Goal: Obtain resource: Download file/media

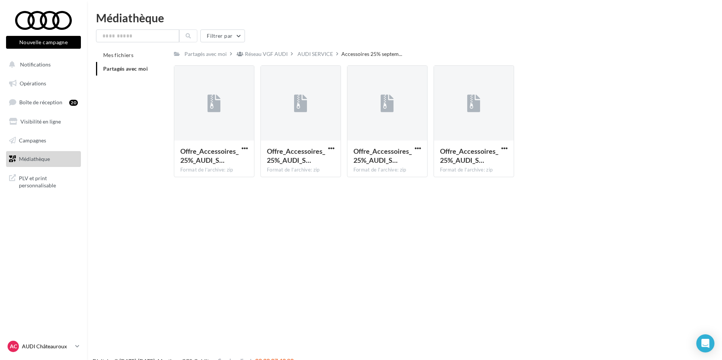
click at [66, 344] on p "AUDI Châteauroux" at bounding box center [47, 347] width 50 height 8
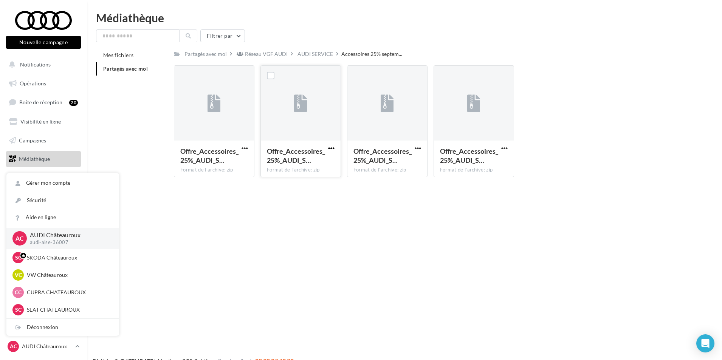
click at [329, 149] on span "button" at bounding box center [331, 148] width 6 height 6
click at [323, 165] on button "Télécharger" at bounding box center [299, 164] width 76 height 20
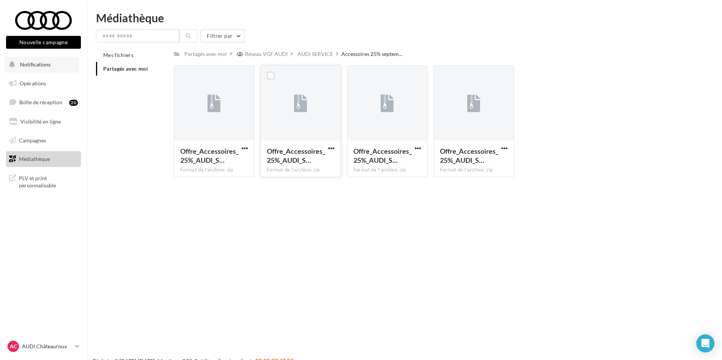
click at [64, 69] on button "Notifications" at bounding box center [42, 65] width 75 height 16
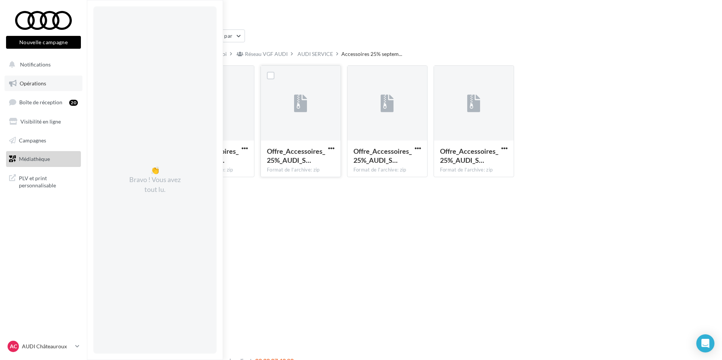
click at [51, 86] on link "Opérations" at bounding box center [44, 84] width 78 height 16
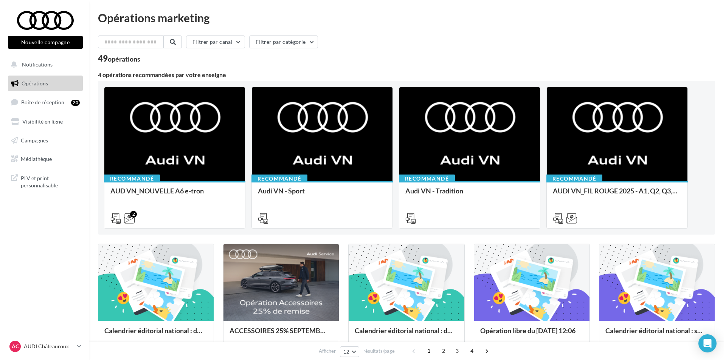
scroll to position [38, 0]
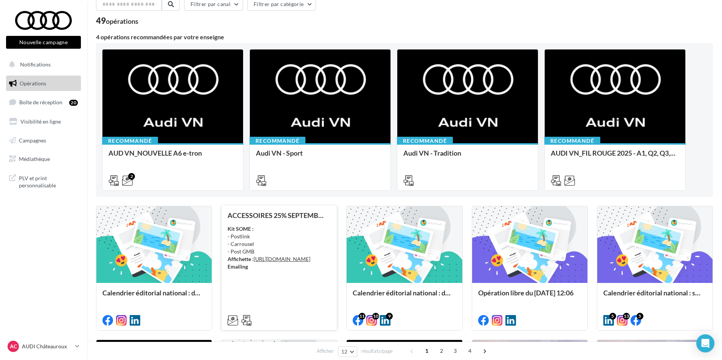
click at [288, 271] on div "Kit SOME : - Postlink - Carrousel - Post GMB Affichette : [URL][DOMAIN_NAME] Em…" at bounding box center [279, 247] width 103 height 45
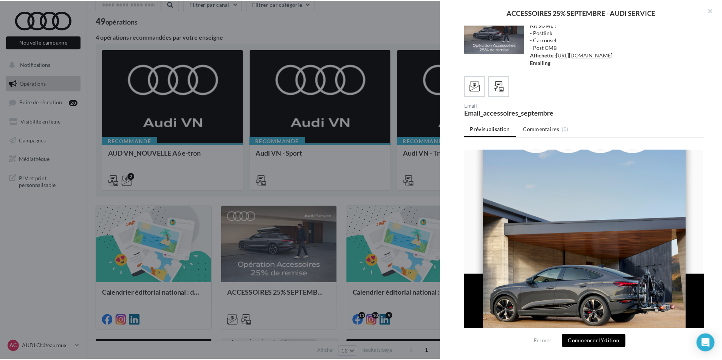
scroll to position [0, 0]
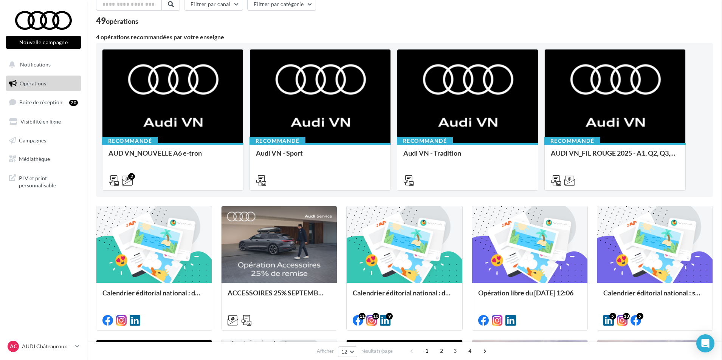
click at [67, 346] on p "AUDI Châteauroux" at bounding box center [47, 347] width 50 height 8
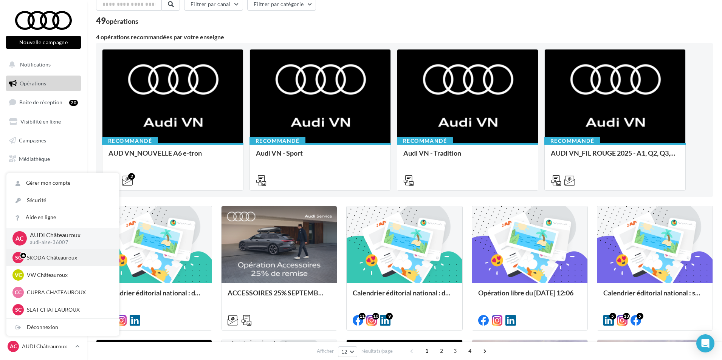
click at [71, 258] on p "SKODA Châteauroux" at bounding box center [68, 258] width 83 height 8
